Goal: Transaction & Acquisition: Purchase product/service

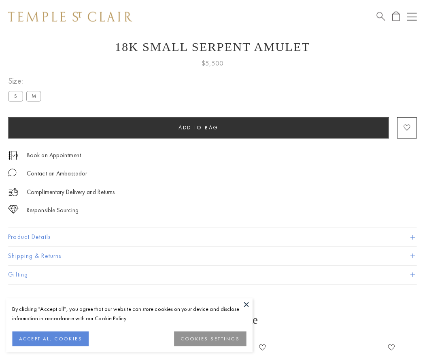
scroll to position [25, 0]
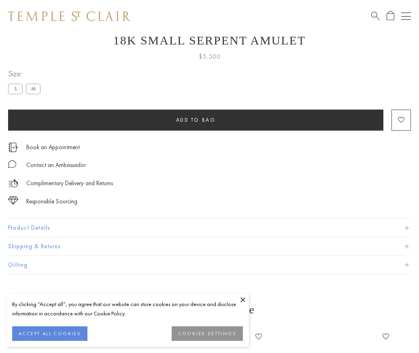
click at [195, 120] on span "Add to bag" at bounding box center [196, 119] width 40 height 7
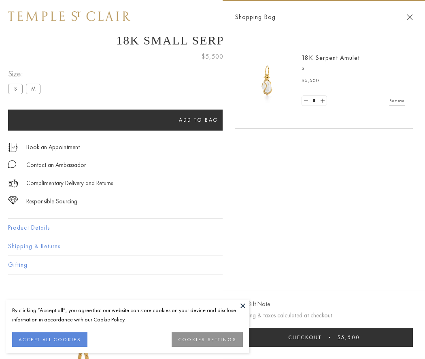
click at [321, 337] on span "Checkout" at bounding box center [305, 337] width 34 height 7
